Goal: Task Accomplishment & Management: Manage account settings

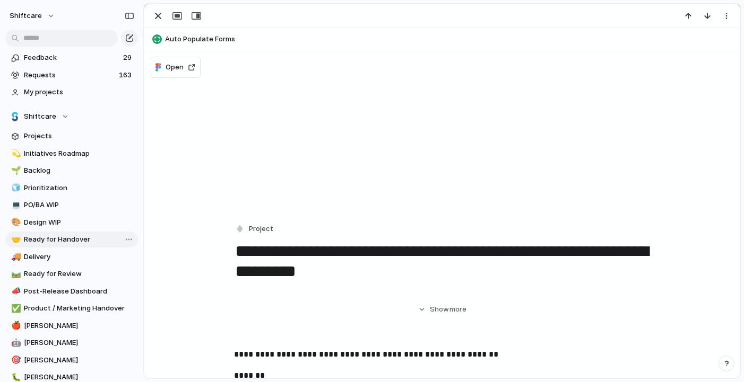
scroll to position [133, 0]
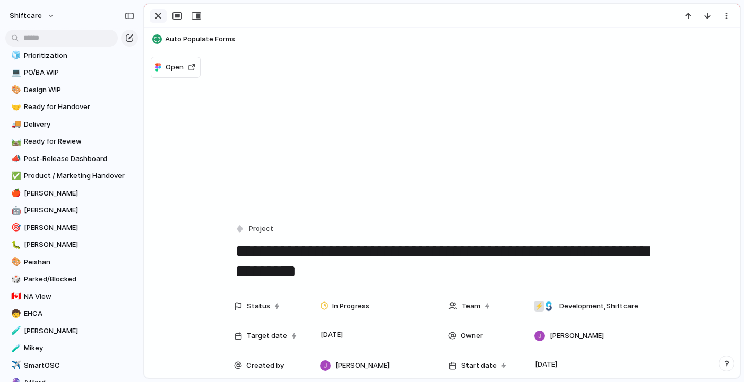
click at [160, 20] on div "button" at bounding box center [158, 16] width 13 height 13
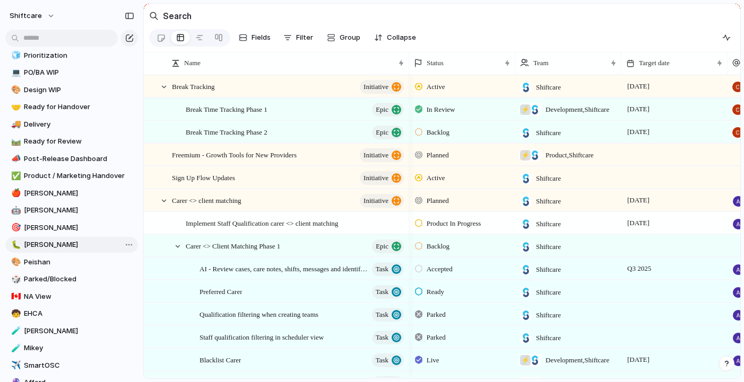
click at [47, 242] on span "[PERSON_NAME]" at bounding box center [79, 245] width 110 height 11
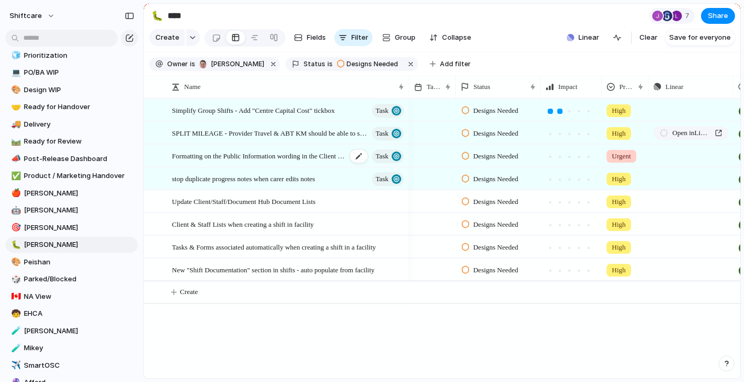
click at [282, 157] on span "Formatting on the Public Information wording in the Client records" at bounding box center [259, 156] width 175 height 12
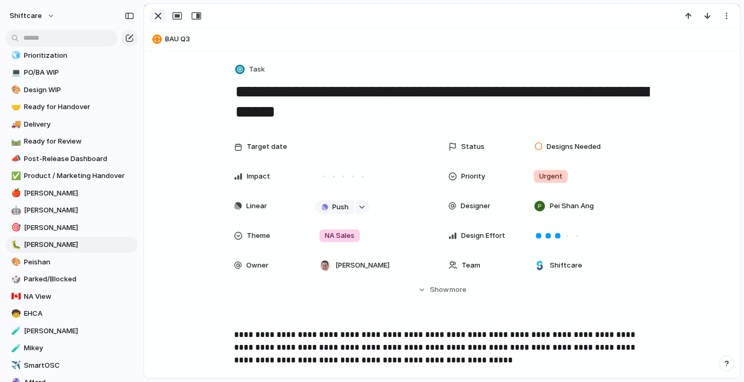
click at [156, 13] on div "button" at bounding box center [158, 16] width 13 height 13
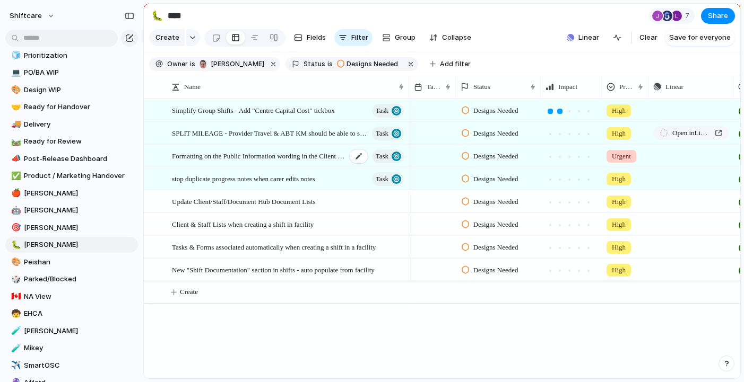
click at [281, 155] on span "Formatting on the Public Information wording in the Client records" at bounding box center [259, 156] width 175 height 12
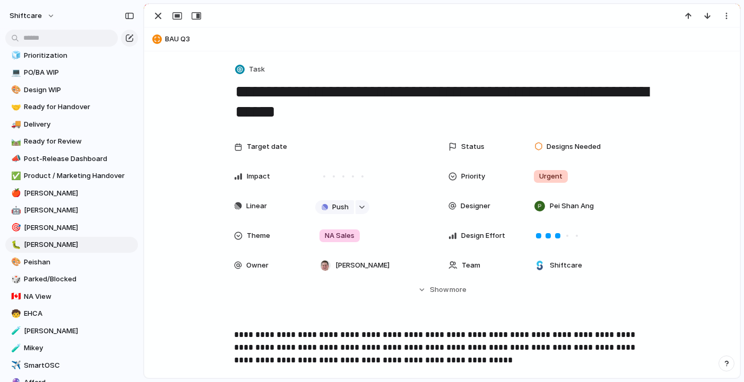
click at [377, 107] on textarea "**********" at bounding box center [442, 102] width 416 height 43
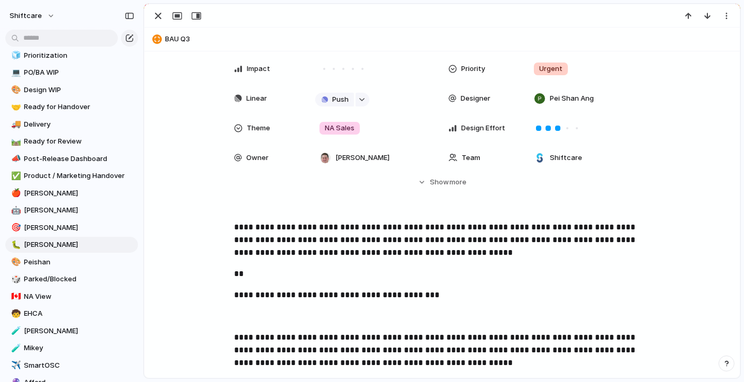
scroll to position [100, 0]
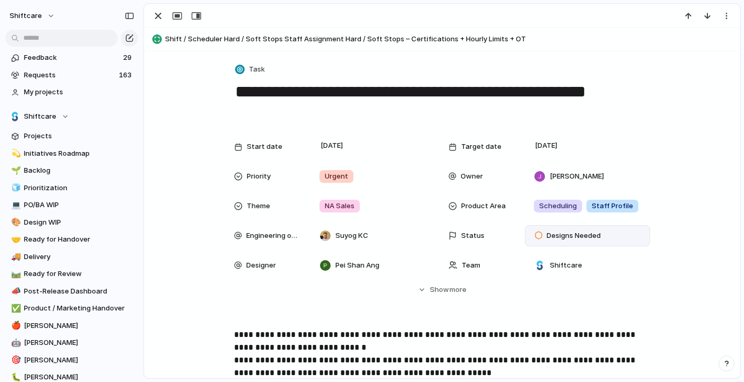
click at [579, 234] on span "Designs Needed" at bounding box center [573, 236] width 54 height 11
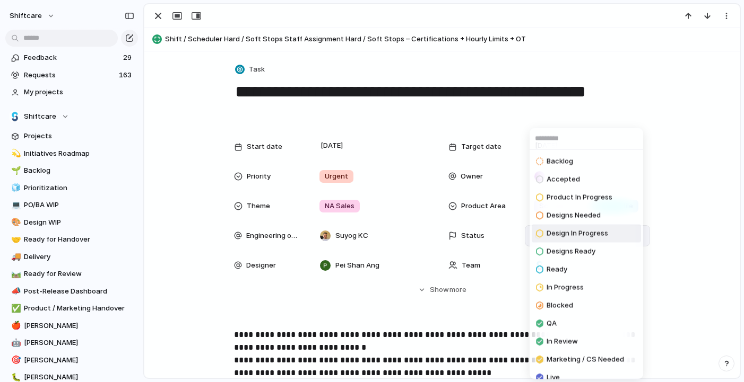
click at [582, 231] on span "Design In Progress" at bounding box center [577, 234] width 62 height 11
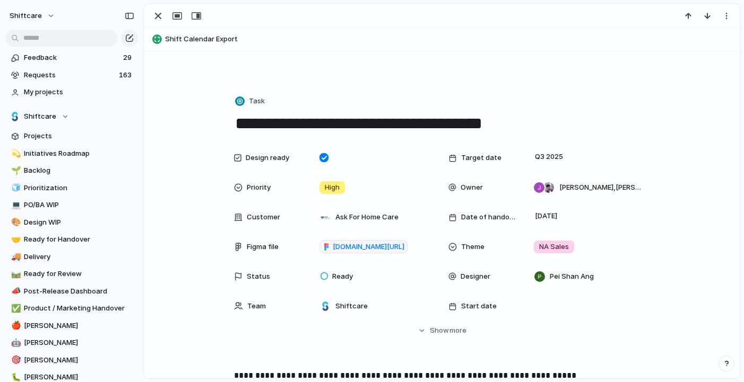
scroll to position [143, 0]
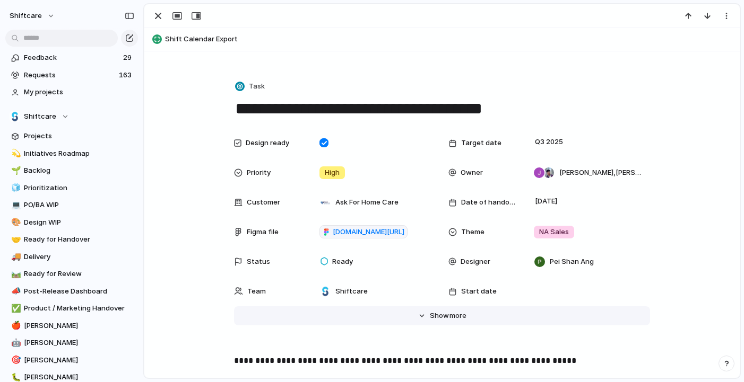
click at [459, 311] on span "more" at bounding box center [457, 316] width 17 height 11
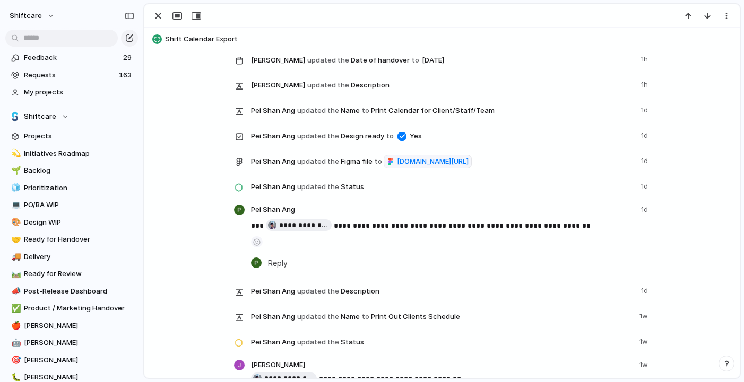
scroll to position [2802, 0]
